Goal: Find specific page/section: Find specific page/section

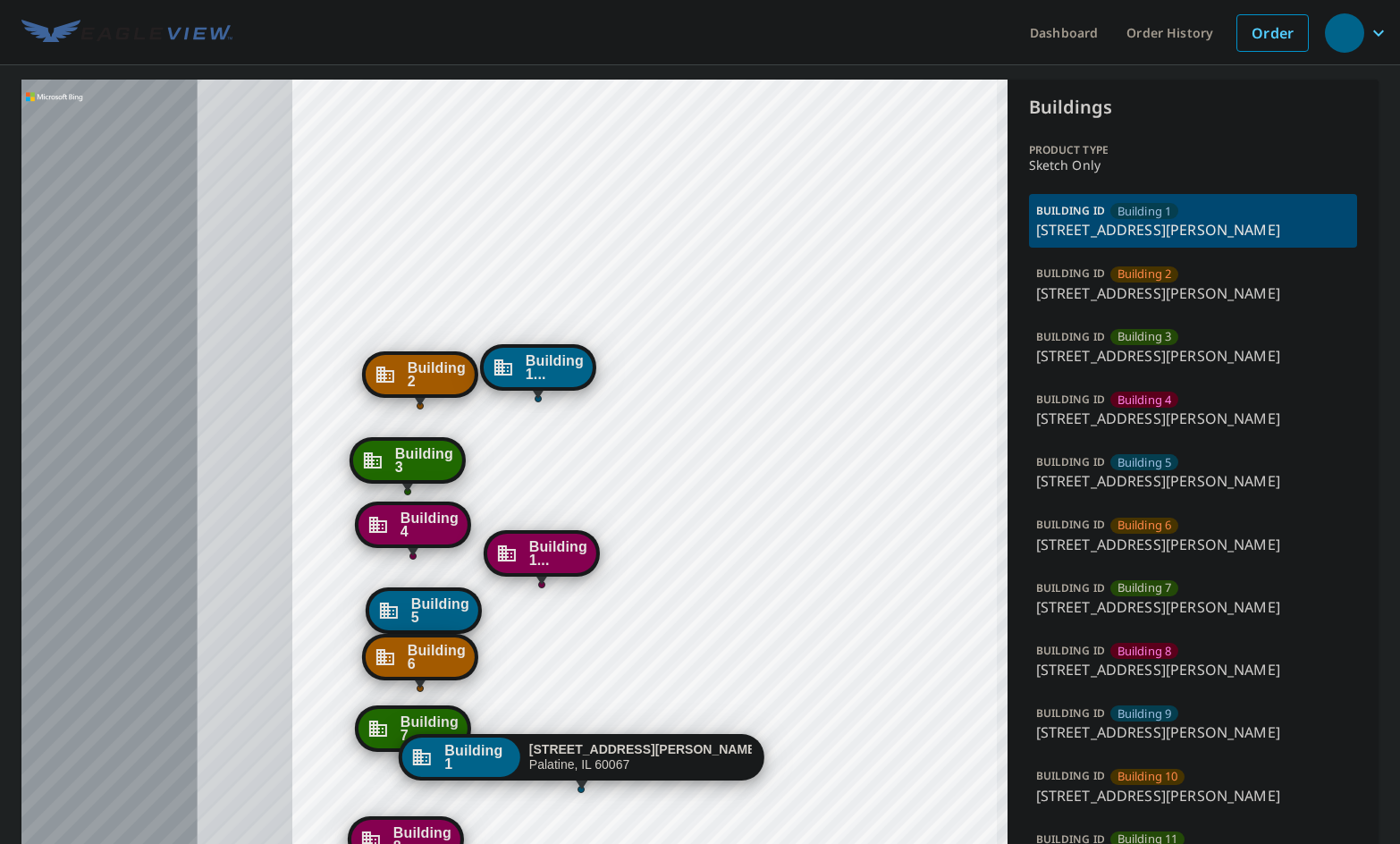
drag, startPoint x: 501, startPoint y: 538, endPoint x: 972, endPoint y: 278, distance: 538.0
click at [972, 278] on div "Building [GEOGRAPHIC_DATA][STREET_ADDRESS][PERSON_NAME] [GEOGRAPHIC_DATA][STREE…" at bounding box center [514, 547] width 986 height 936
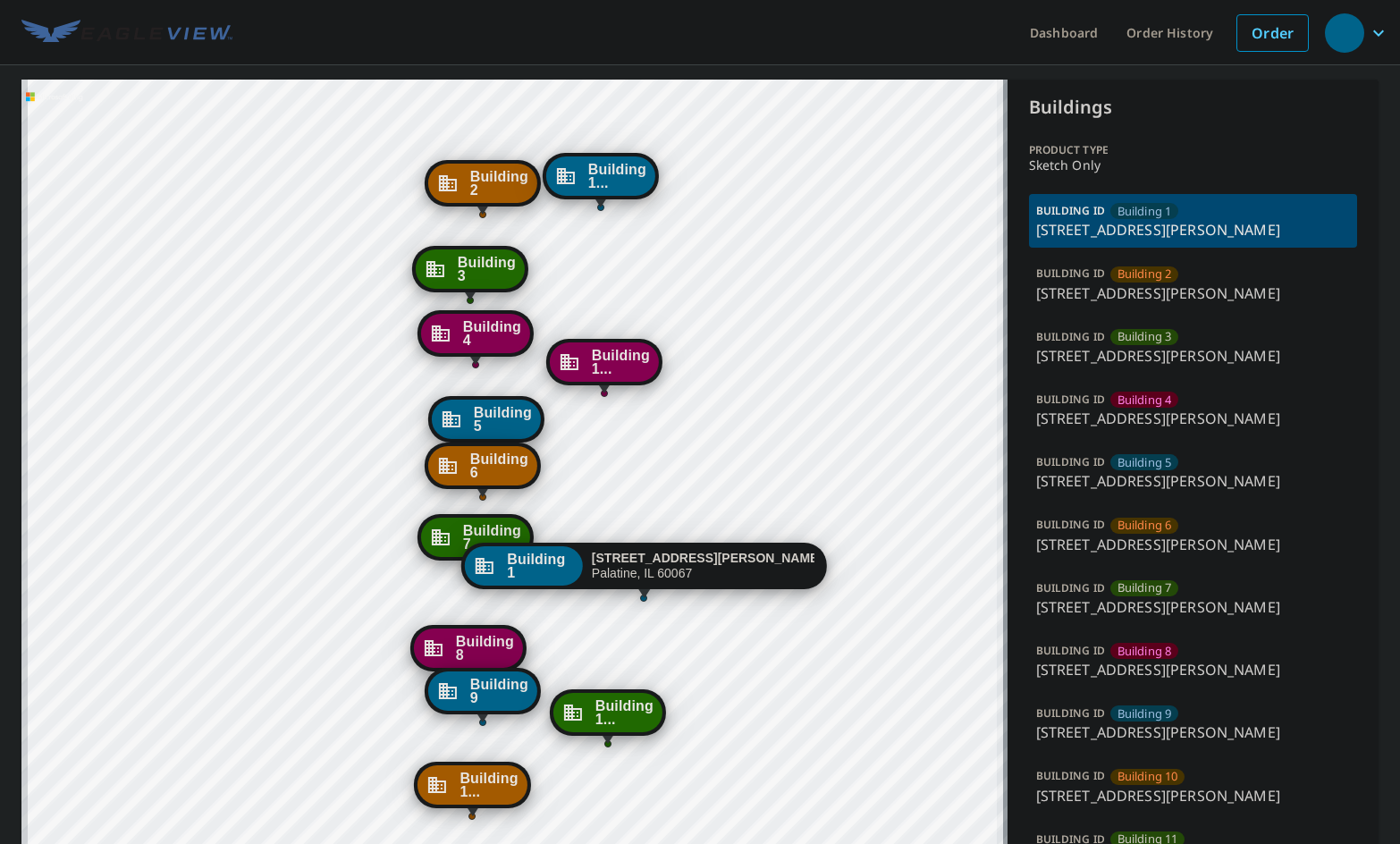
drag, startPoint x: 733, startPoint y: 377, endPoint x: 736, endPoint y: 367, distance: 10.4
click at [736, 367] on div "Building [GEOGRAPHIC_DATA][STREET_ADDRESS][PERSON_NAME] [GEOGRAPHIC_DATA][STREE…" at bounding box center [514, 547] width 986 height 936
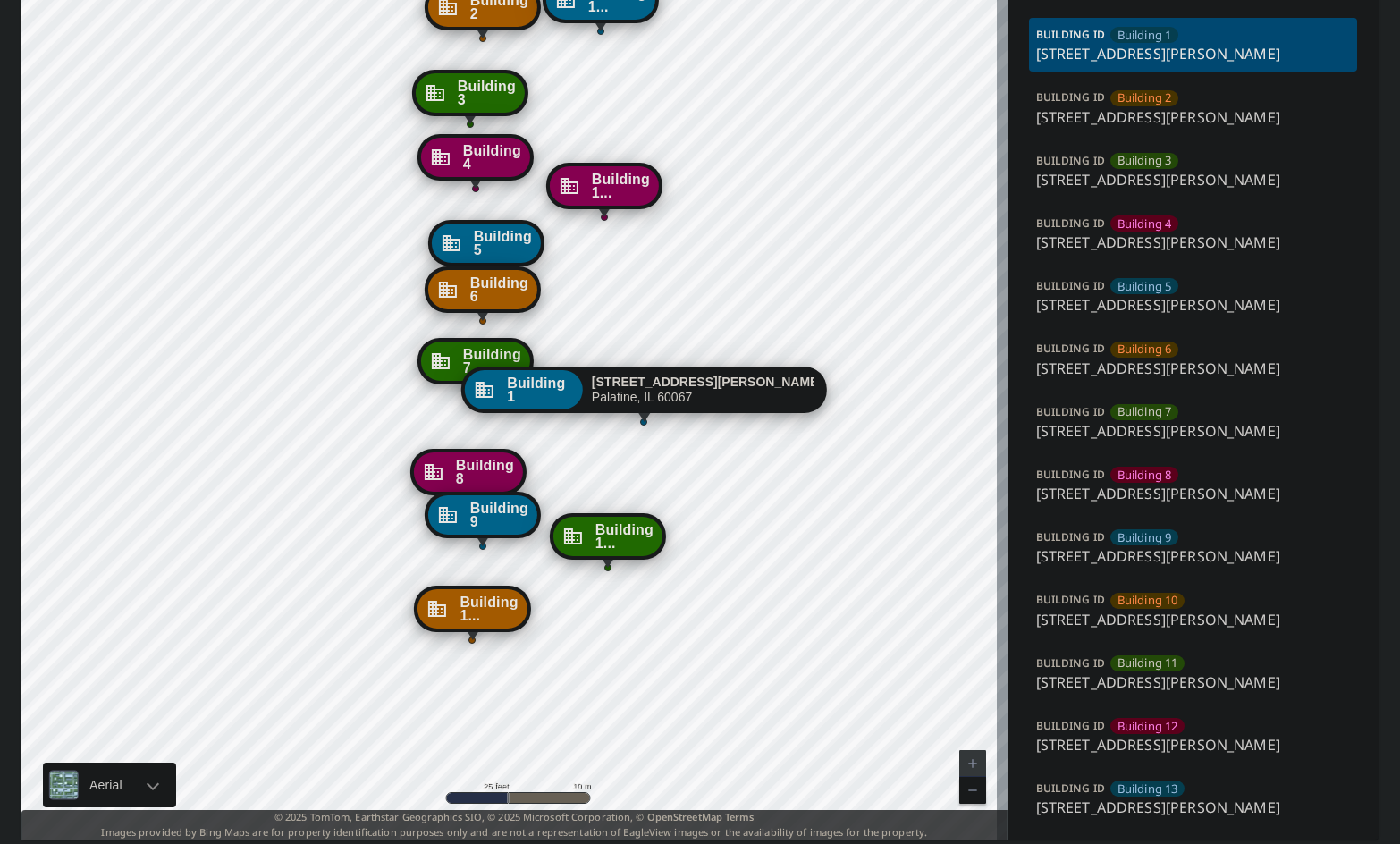
scroll to position [231, 0]
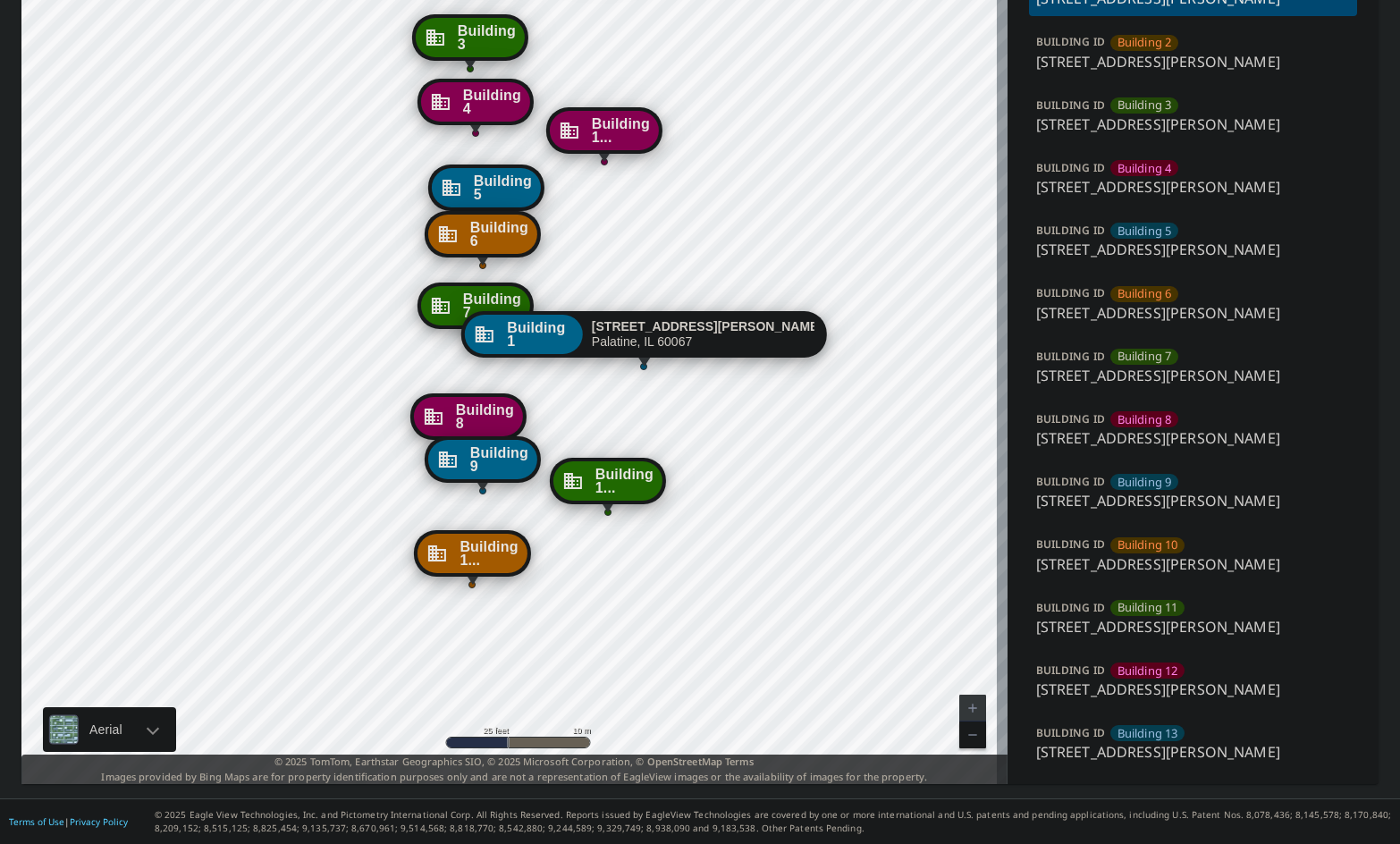
click at [1134, 750] on p "[STREET_ADDRESS][PERSON_NAME]" at bounding box center [1193, 752] width 315 height 21
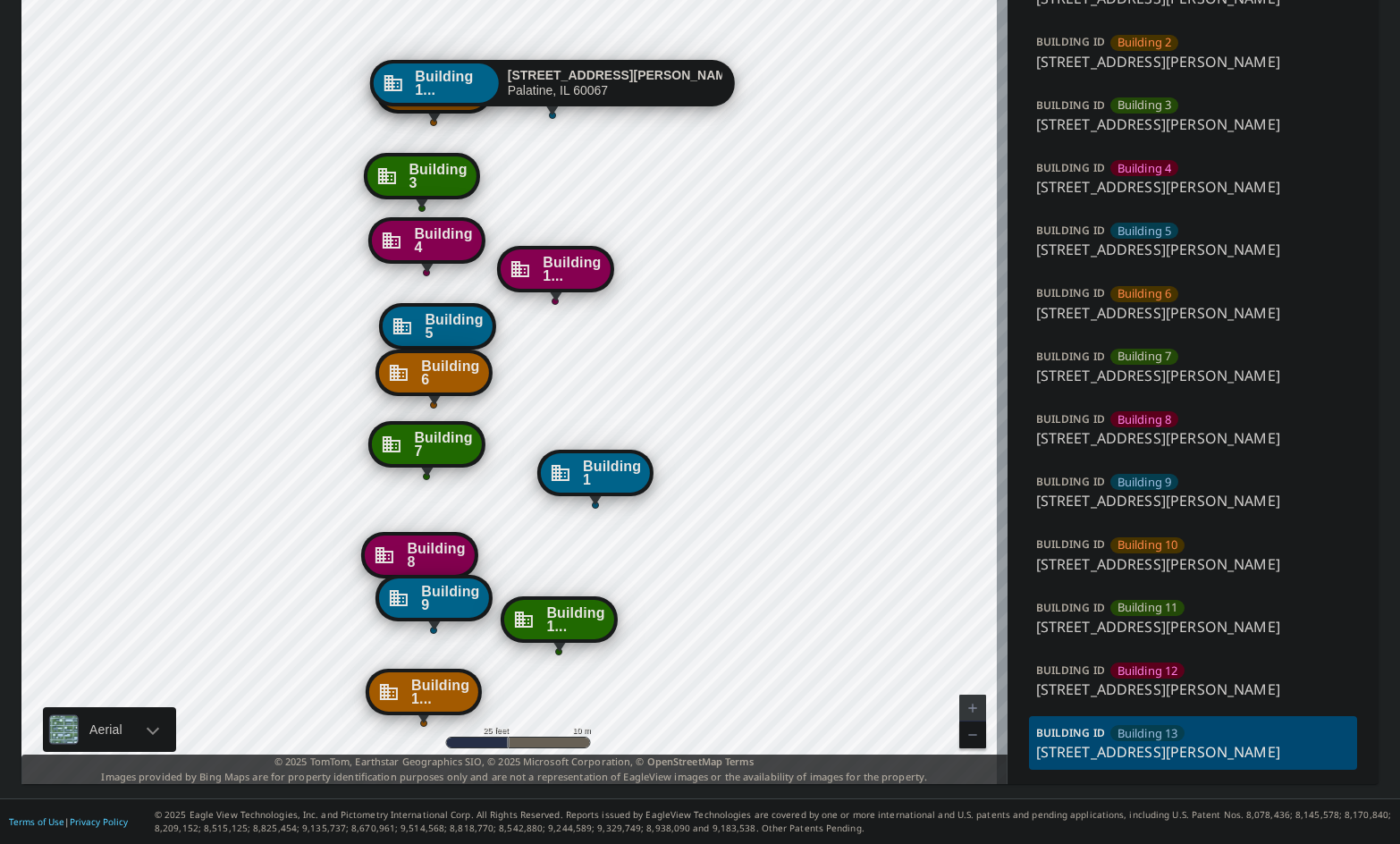
drag, startPoint x: 744, startPoint y: 524, endPoint x: 791, endPoint y: 420, distance: 114.1
click at [791, 420] on div "Building [GEOGRAPHIC_DATA][STREET_ADDRESS][PERSON_NAME] [GEOGRAPHIC_DATA][STREE…" at bounding box center [514, 315] width 986 height 936
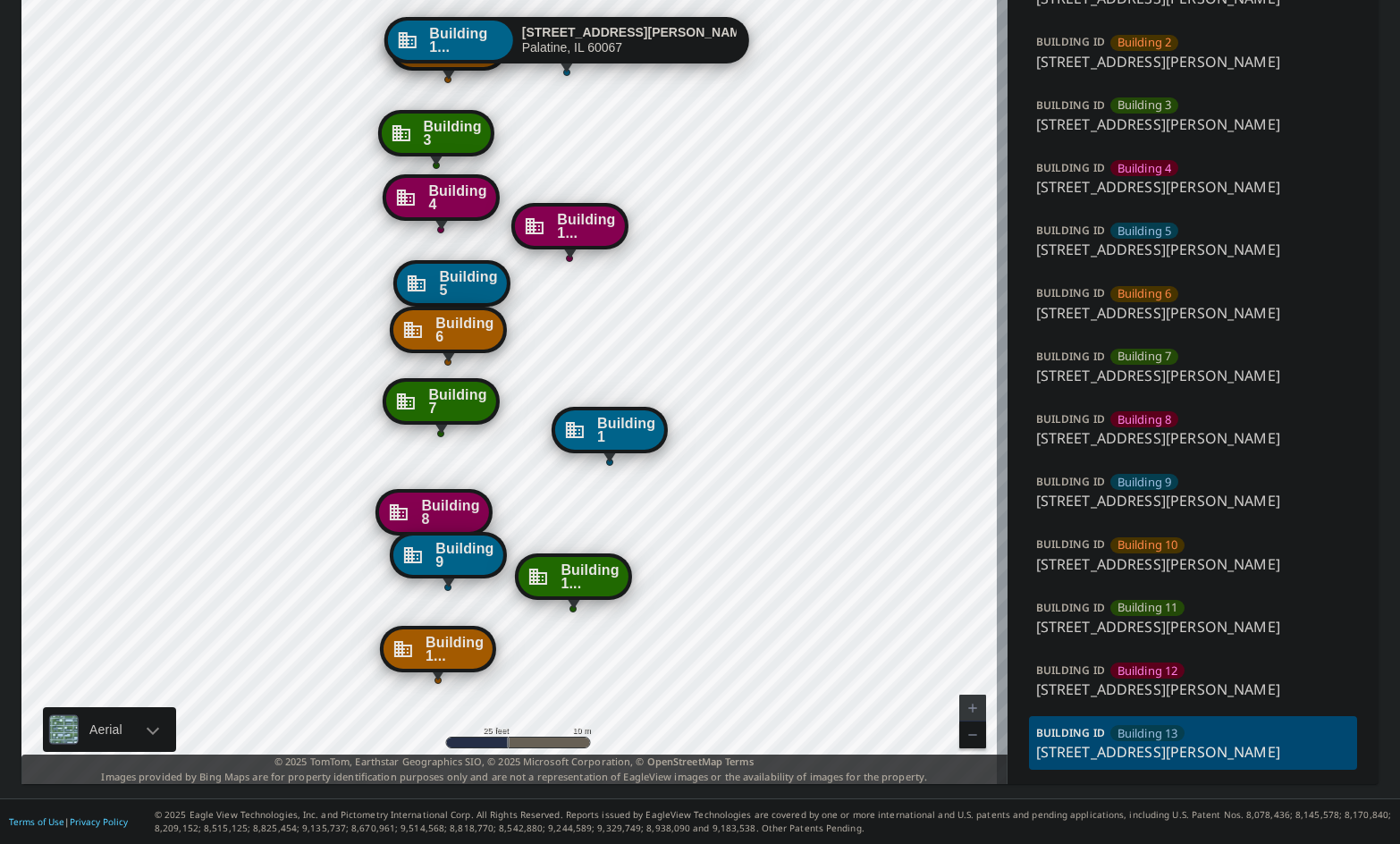
click at [1114, 742] on p "[STREET_ADDRESS][PERSON_NAME]" at bounding box center [1193, 752] width 315 height 21
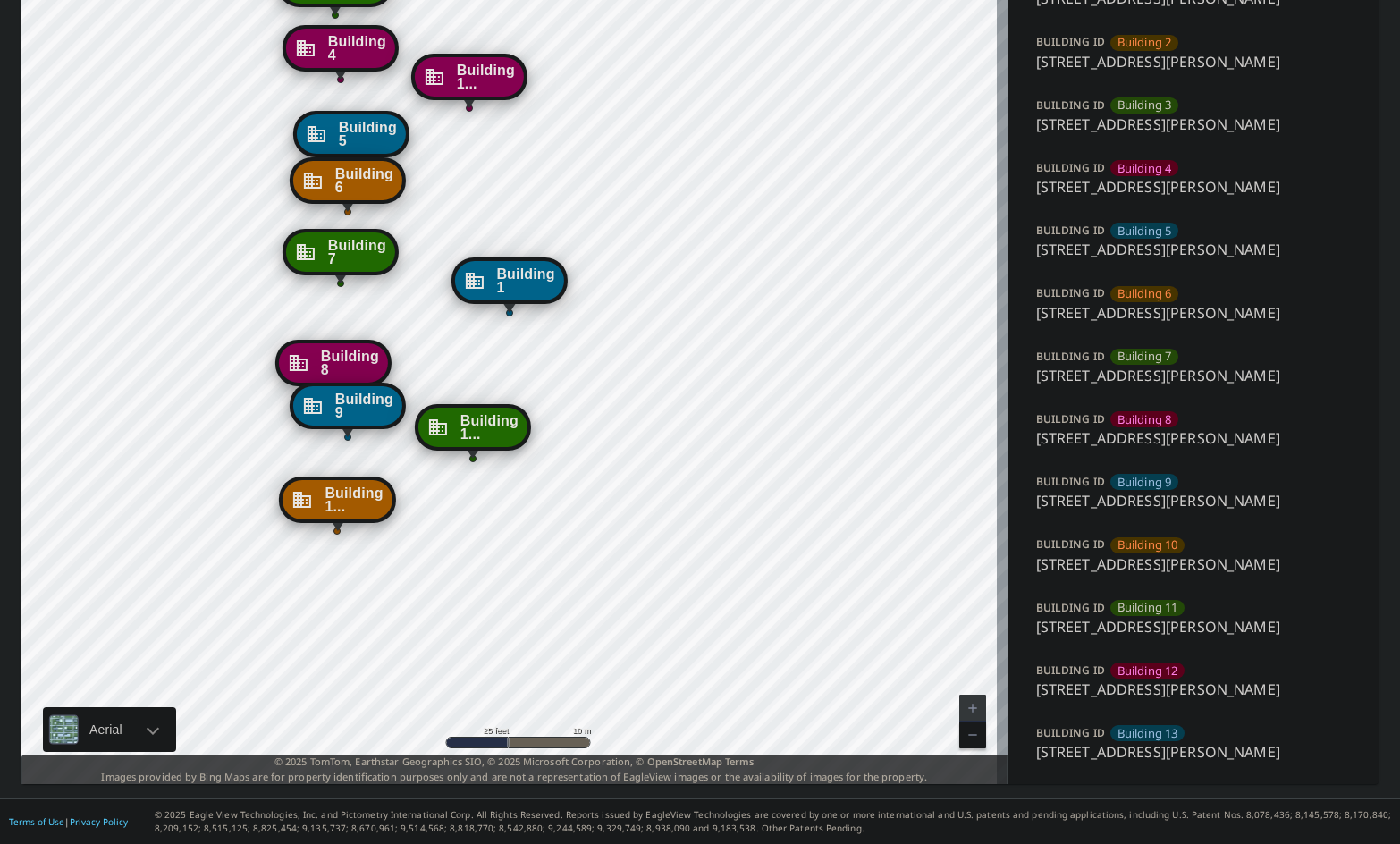
click at [1140, 733] on span "Building 13" at bounding box center [1148, 733] width 61 height 17
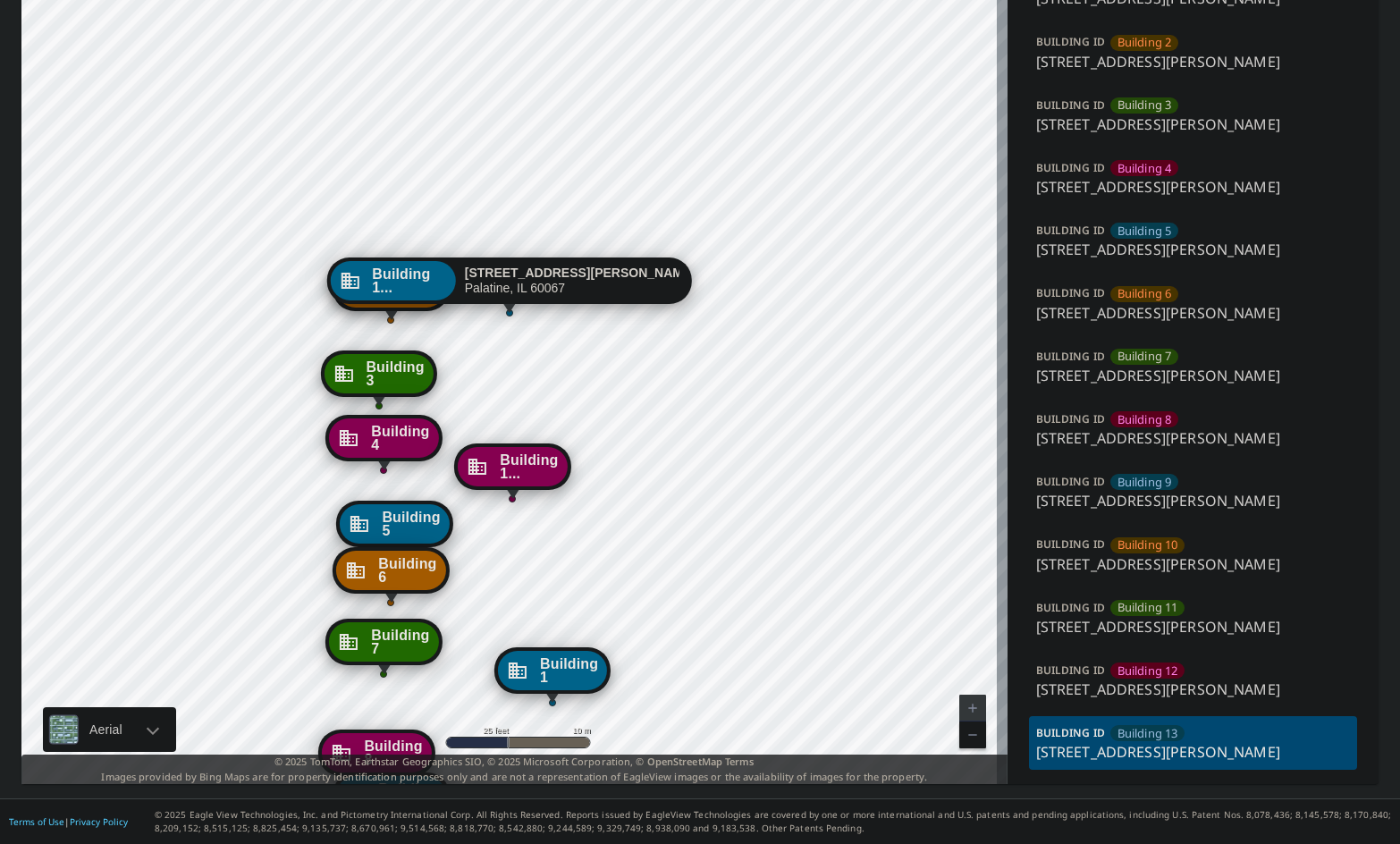
click at [645, 329] on div "Building [GEOGRAPHIC_DATA][STREET_ADDRESS][PERSON_NAME] [GEOGRAPHIC_DATA][STREE…" at bounding box center [514, 315] width 986 height 936
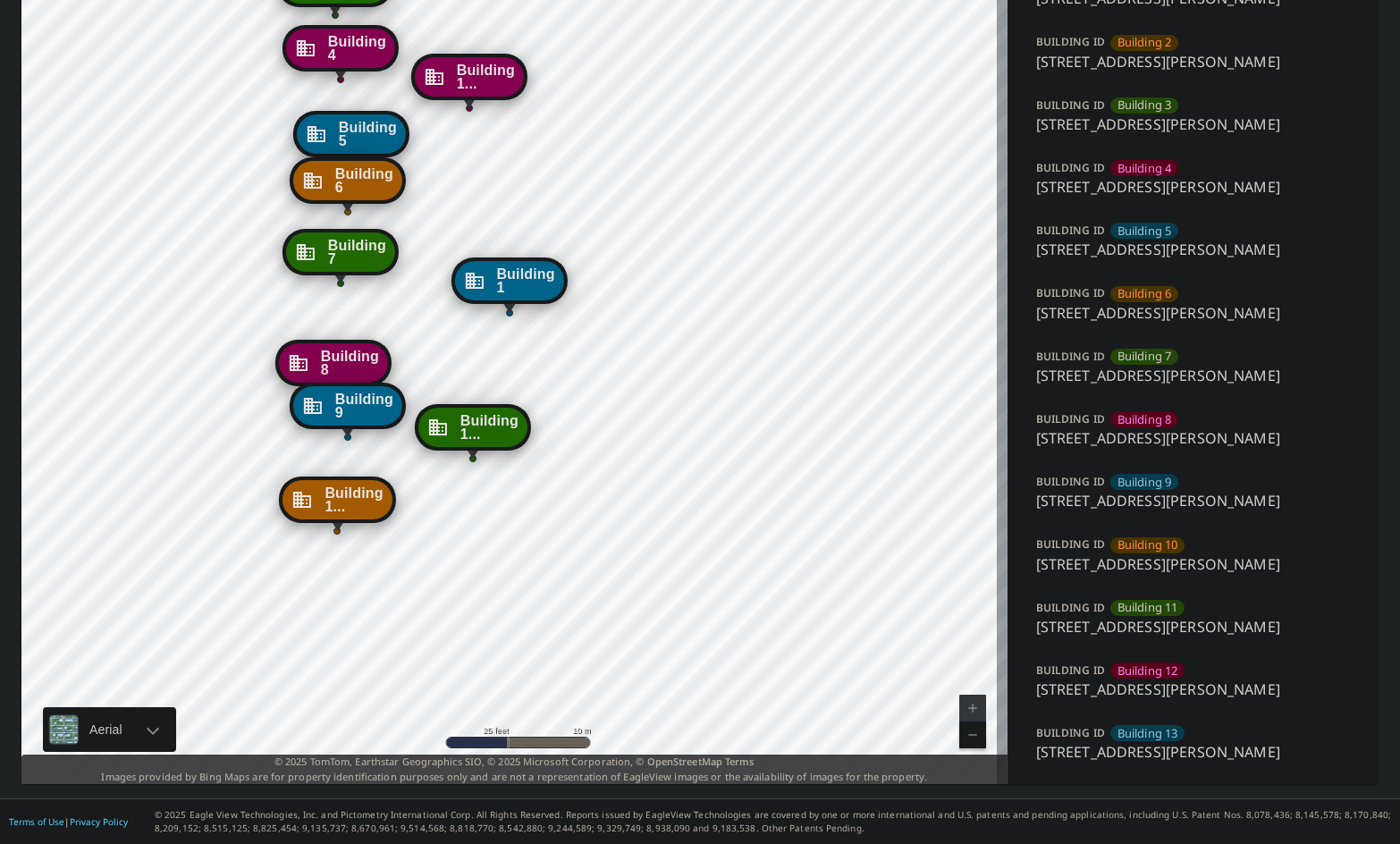
click at [1165, 620] on p "[STREET_ADDRESS][PERSON_NAME]" at bounding box center [1193, 626] width 315 height 21
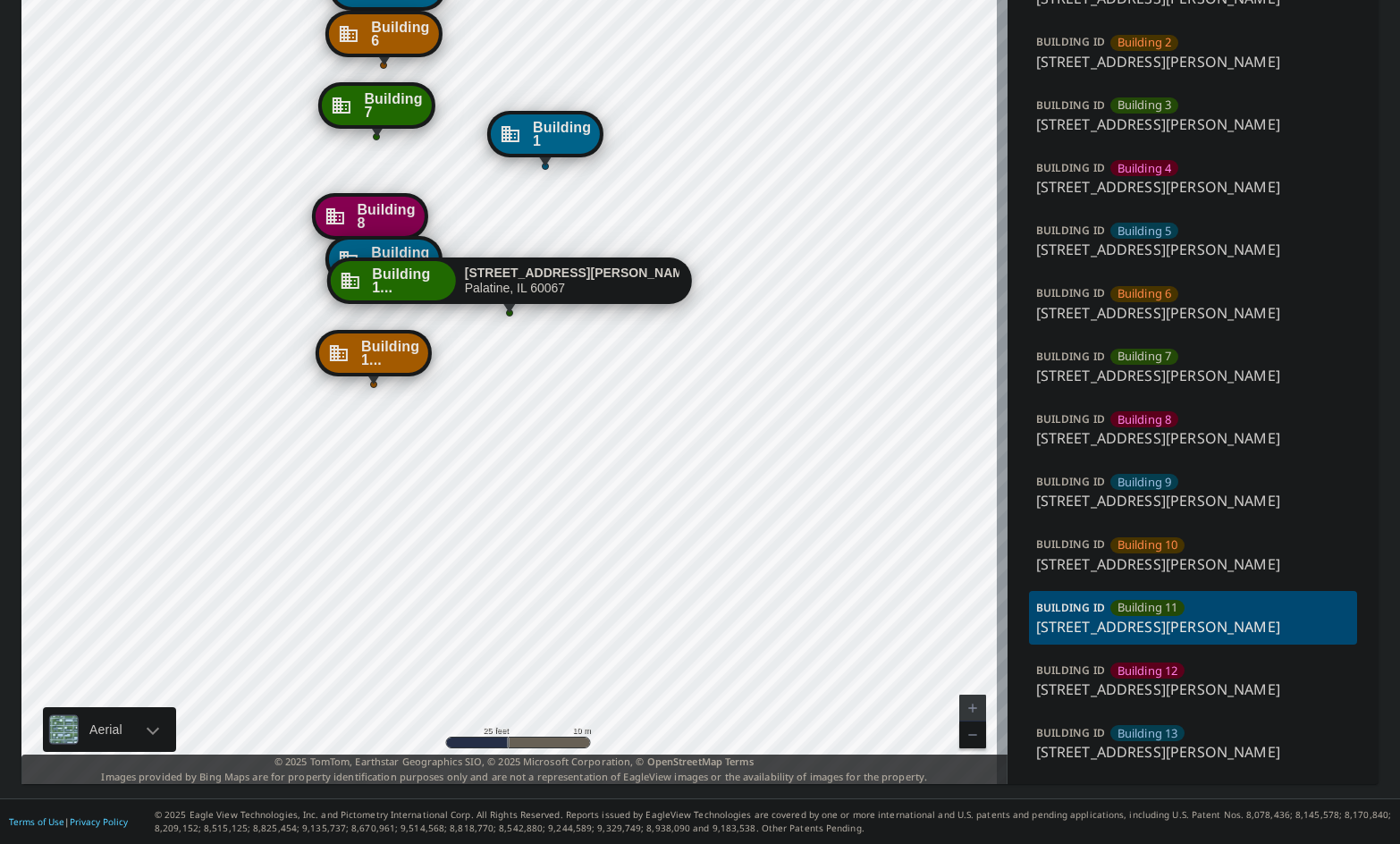
drag, startPoint x: 767, startPoint y: 333, endPoint x: 799, endPoint y: 638, distance: 306.7
click at [799, 638] on div "Building [GEOGRAPHIC_DATA][STREET_ADDRESS][PERSON_NAME] [GEOGRAPHIC_DATA][STREE…" at bounding box center [514, 315] width 986 height 936
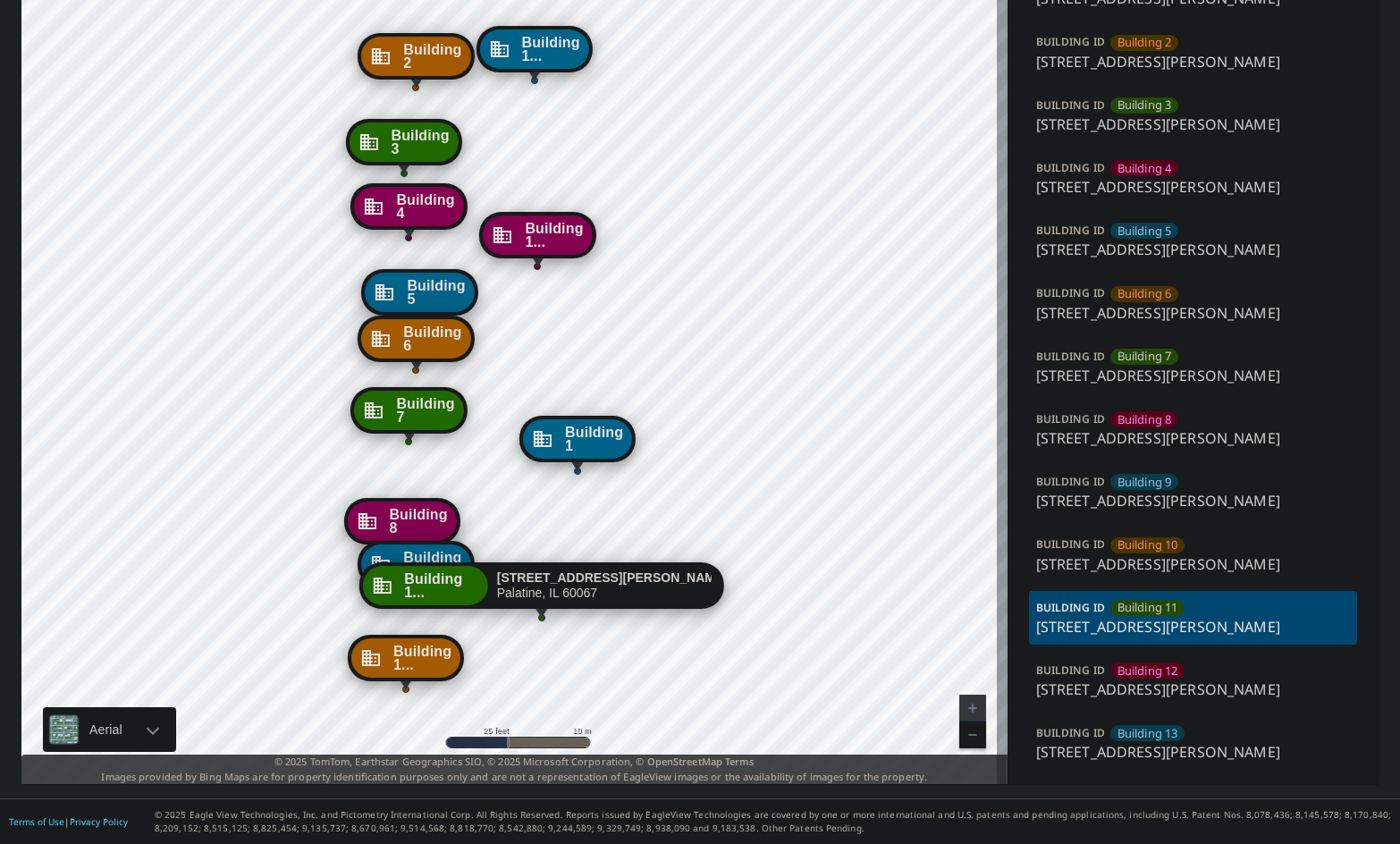
click at [542, 51] on span "Building 1..." at bounding box center [550, 49] width 58 height 27
